Goal: Task Accomplishment & Management: Complete application form

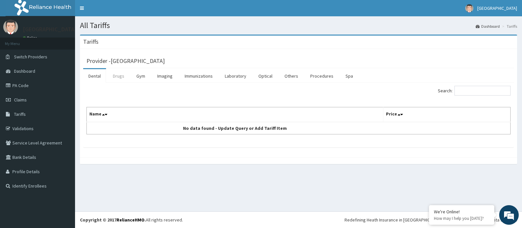
click at [117, 77] on link "Drugs" at bounding box center [119, 76] width 22 height 14
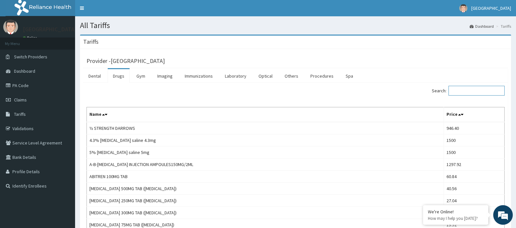
click at [458, 92] on input "Search:" at bounding box center [477, 91] width 56 height 10
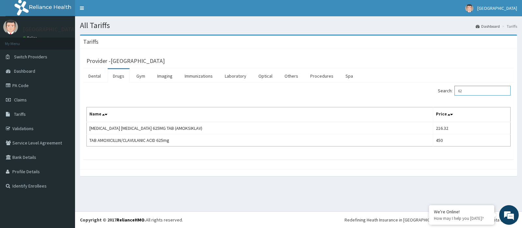
type input "6"
type input "4"
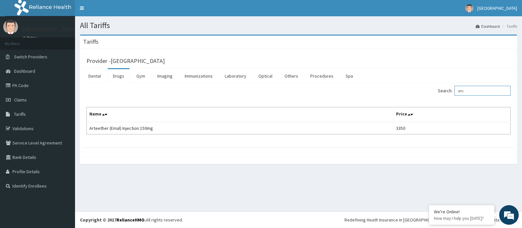
type input "e"
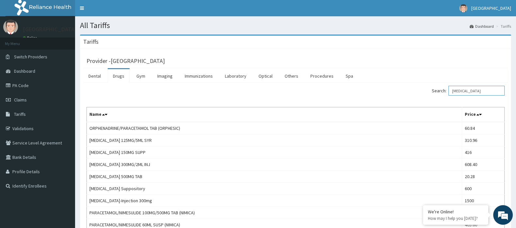
type input "paracetamol"
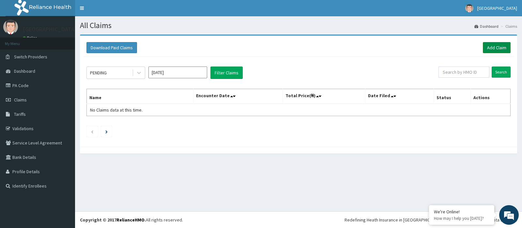
click at [492, 45] on link "Add Claim" at bounding box center [497, 47] width 28 height 11
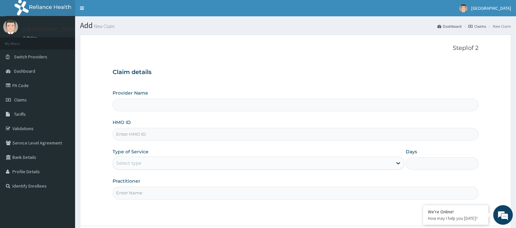
click at [187, 101] on input "Provider Name" at bounding box center [296, 105] width 366 height 13
type input "[GEOGRAPHIC_DATA]"
click at [186, 110] on input "[GEOGRAPHIC_DATA]" at bounding box center [296, 105] width 366 height 13
click at [184, 135] on input "HMO ID" at bounding box center [296, 134] width 366 height 13
paste input "ISW/10372/C"
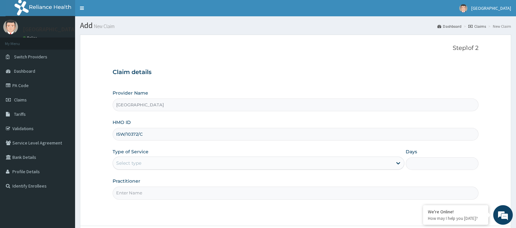
drag, startPoint x: 184, startPoint y: 135, endPoint x: 163, endPoint y: 165, distance: 36.2
click at [163, 165] on div "Provider Name Arubah Family Medical Centre HMO ID ISW/10372/C Type of Service S…" at bounding box center [296, 145] width 366 height 110
type input "ISW/10372/C"
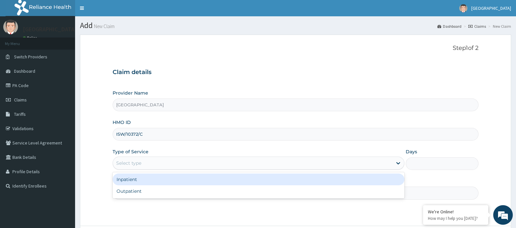
click at [163, 165] on div "Select type" at bounding box center [252, 163] width 279 height 10
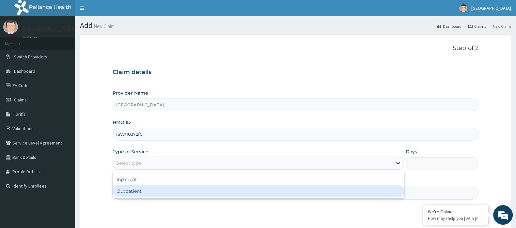
click at [153, 190] on div "Outpatient" at bounding box center [259, 191] width 292 height 12
type input "1"
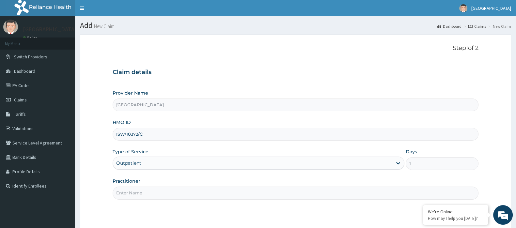
click at [153, 193] on input "Practitioner" at bounding box center [296, 193] width 366 height 13
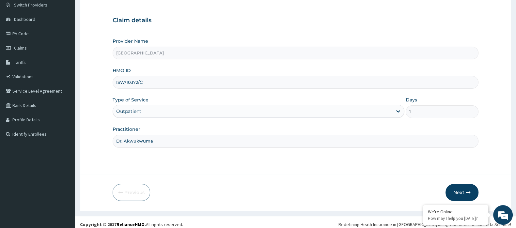
scroll to position [56, 0]
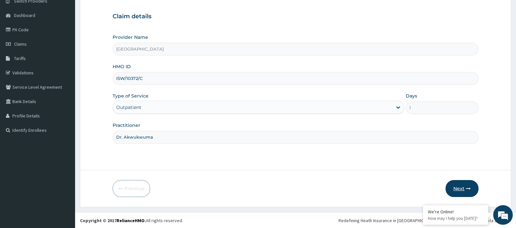
type input "Dr. Akwukwuma"
click at [454, 184] on button "Next" at bounding box center [462, 188] width 33 height 17
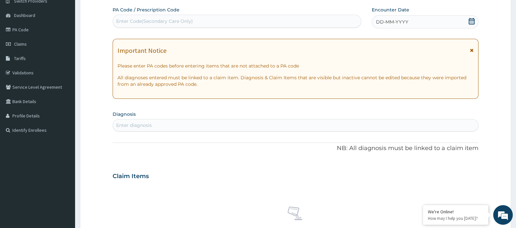
click at [454, 185] on div "No claim item" at bounding box center [296, 222] width 366 height 75
click at [168, 21] on div "Enter Code(Secondary Care Only)" at bounding box center [154, 21] width 77 height 7
paste input "PA/359152"
type input "PA/359152"
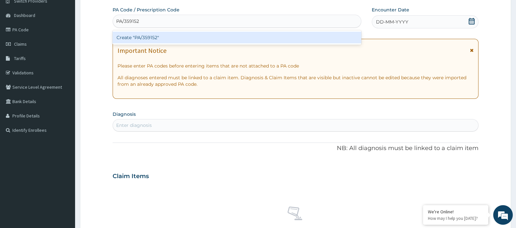
click at [160, 36] on div "Create "PA/359152"" at bounding box center [237, 38] width 249 height 12
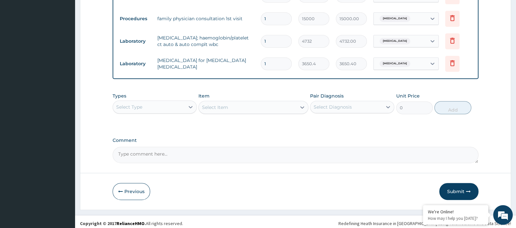
scroll to position [368, 0]
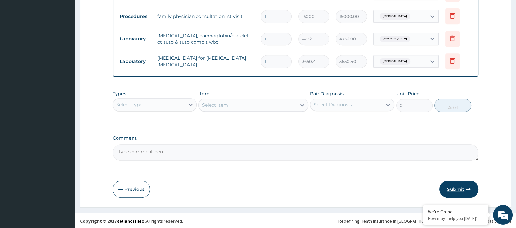
click at [462, 185] on button "Submit" at bounding box center [458, 189] width 39 height 17
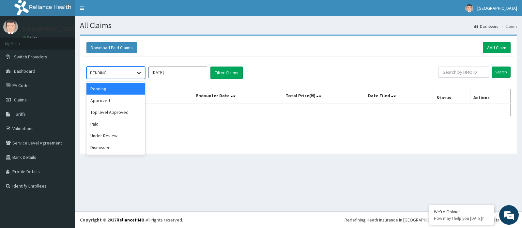
click at [138, 72] on icon at bounding box center [139, 73] width 7 height 7
click at [122, 104] on div "Approved" at bounding box center [116, 101] width 59 height 12
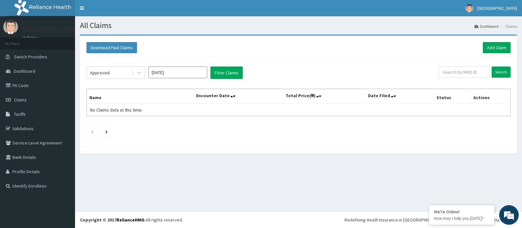
click at [209, 73] on div "Approved Sep 2025 Filter Claims" at bounding box center [263, 73] width 352 height 12
click at [217, 72] on button "Filter Claims" at bounding box center [227, 73] width 32 height 12
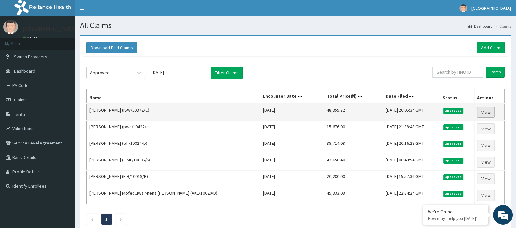
click at [487, 108] on link "View" at bounding box center [486, 112] width 18 height 11
